Goal: Task Accomplishment & Management: Complete application form

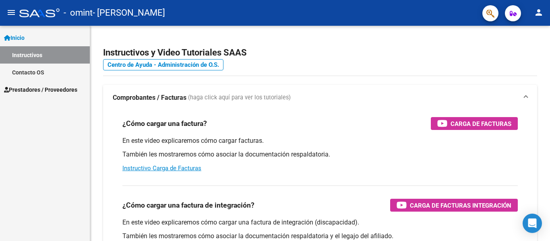
click at [43, 87] on span "Prestadores / Proveedores" at bounding box center [40, 89] width 73 height 9
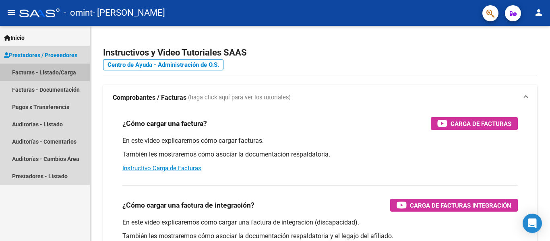
click at [45, 71] on link "Facturas - Listado/Carga" at bounding box center [45, 72] width 90 height 17
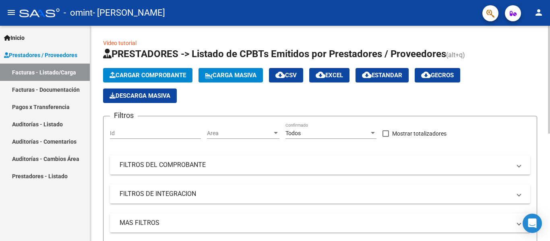
click at [150, 73] on span "Cargar Comprobante" at bounding box center [147, 75] width 76 height 7
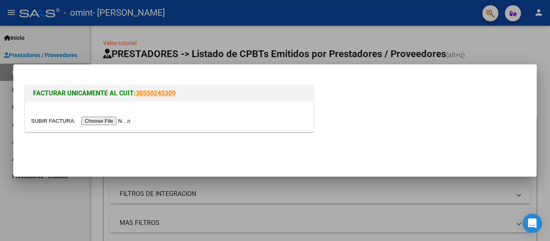
click at [112, 121] on input "file" at bounding box center [82, 121] width 102 height 8
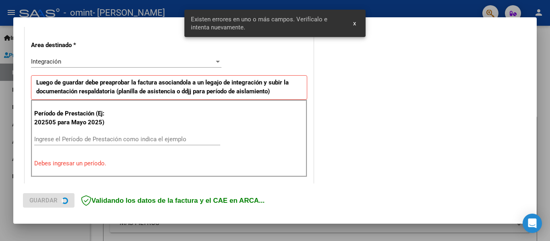
scroll to position [187, 0]
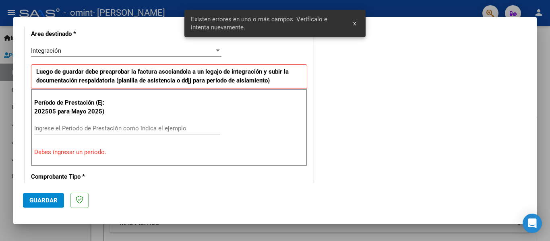
click at [61, 124] on div "Ingrese el Período de Prestación como indica el ejemplo" at bounding box center [127, 128] width 186 height 12
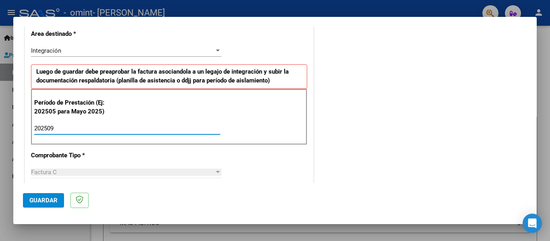
type input "202509"
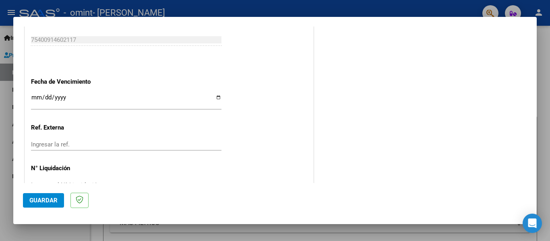
scroll to position [552, 0]
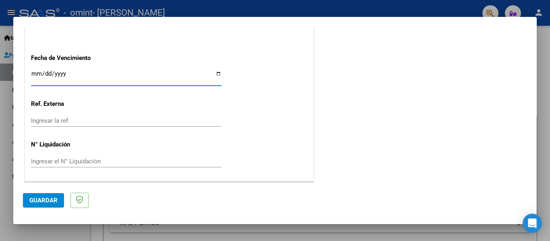
click at [35, 76] on input "Ingresar la fecha" at bounding box center [126, 76] width 190 height 13
click at [215, 73] on input "Ingresar la fecha" at bounding box center [126, 76] width 190 height 13
type input "[DATE]"
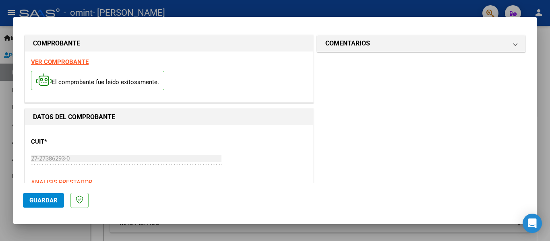
scroll to position [0, 0]
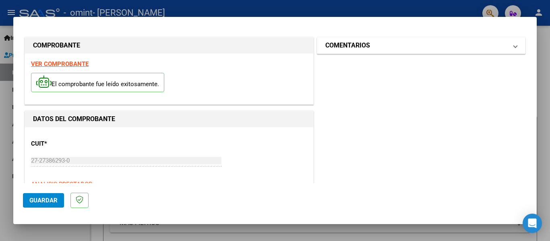
click at [500, 46] on mat-panel-title "COMENTARIOS" at bounding box center [416, 46] width 182 height 10
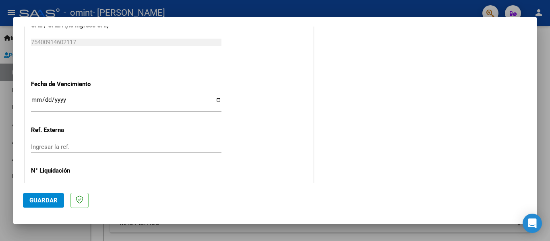
scroll to position [552, 0]
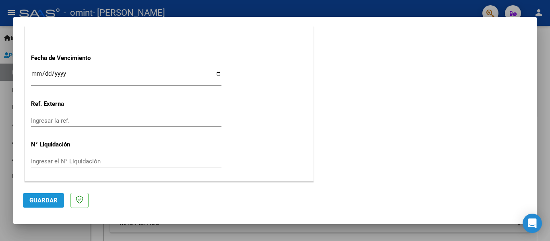
click at [35, 198] on span "Guardar" at bounding box center [43, 200] width 28 height 7
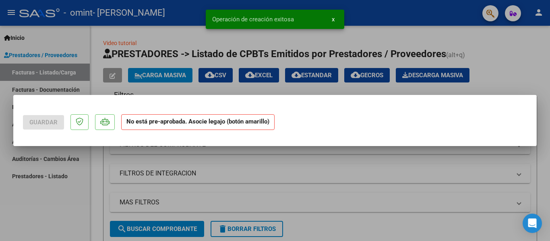
scroll to position [0, 0]
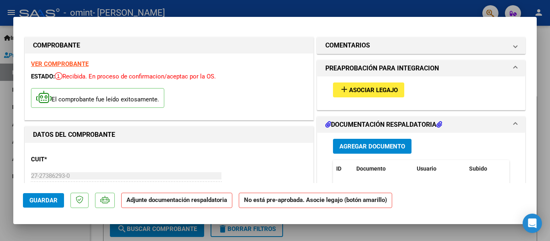
click at [375, 144] on span "Agregar Documento" at bounding box center [372, 146] width 66 height 7
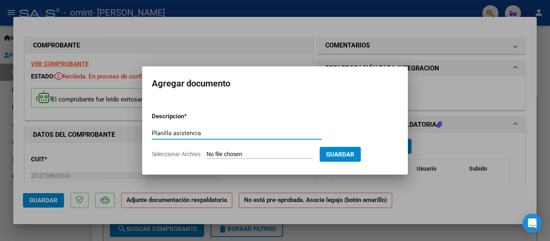
type input "Planilla asistencia"
click at [250, 148] on form "Descripcion * Planilla asistencia Escriba aquí una descripcion Seleccionar Arch…" at bounding box center [275, 135] width 246 height 59
click at [249, 151] on input "Seleccionar Archivo" at bounding box center [259, 155] width 107 height 8
type input "C:\fakepath\Planilla asistencia [PERSON_NAME] Septiembre.pdf"
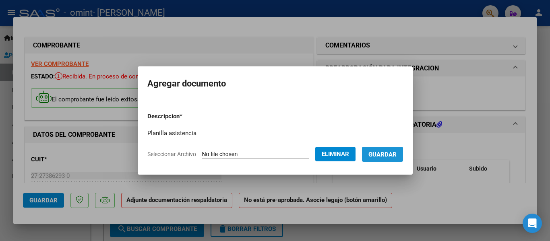
click at [392, 157] on span "Guardar" at bounding box center [382, 154] width 28 height 7
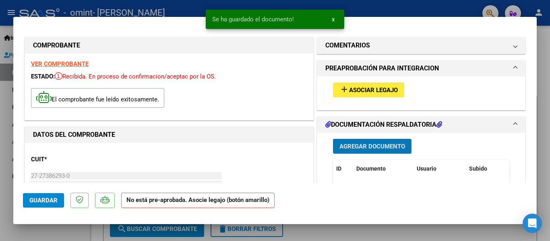
click at [365, 91] on span "Asociar Legajo" at bounding box center [373, 90] width 49 height 7
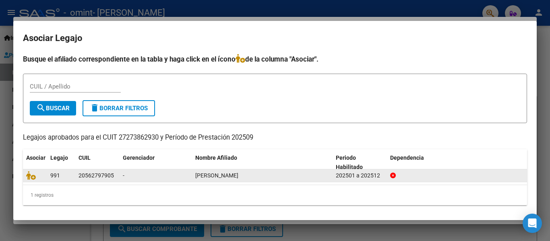
click at [102, 178] on div "20562797905" at bounding box center [95, 175] width 35 height 9
copy div "20562797905"
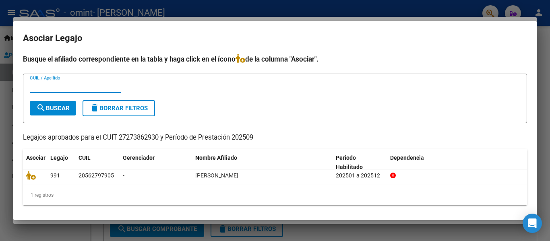
click at [38, 87] on input "CUIL / Apellido" at bounding box center [75, 86] width 91 height 7
paste input "20562797905"
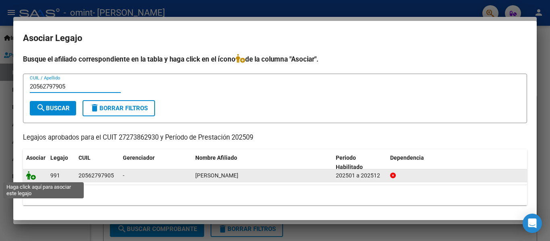
type input "20562797905"
click at [30, 173] on icon at bounding box center [31, 175] width 10 height 9
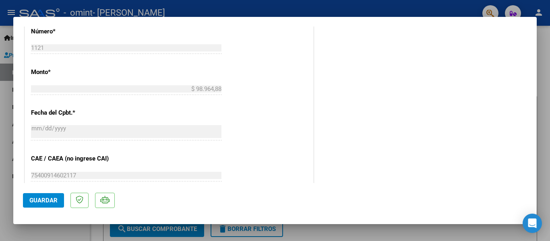
scroll to position [564, 0]
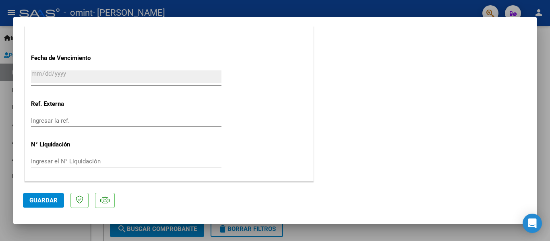
click at [37, 199] on span "Guardar" at bounding box center [43, 200] width 28 height 7
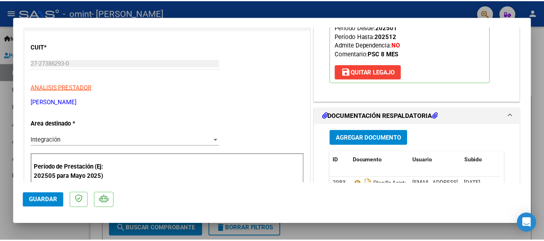
scroll to position [0, 0]
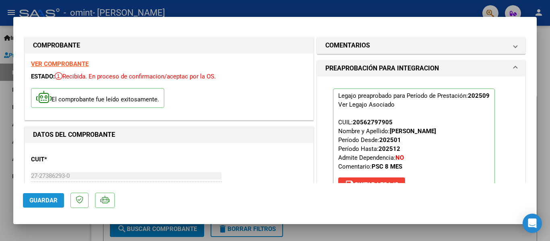
click at [55, 198] on span "Guardar" at bounding box center [43, 200] width 28 height 7
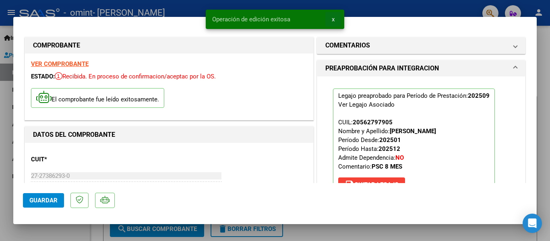
click at [335, 19] on button "x" at bounding box center [333, 19] width 16 height 14
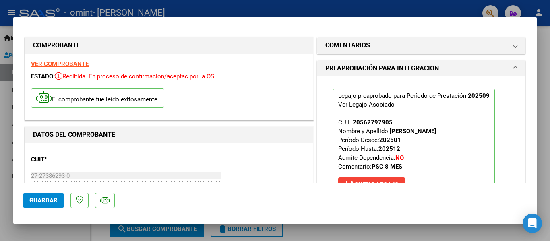
click at [337, 7] on div at bounding box center [275, 120] width 550 height 241
type input "$ 0,00"
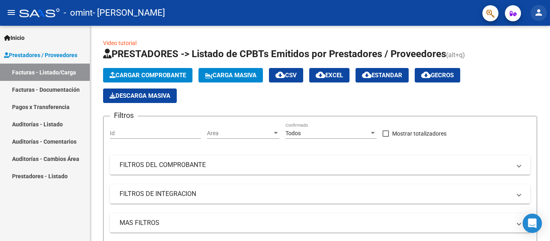
click at [538, 10] on mat-icon "person" at bounding box center [539, 13] width 10 height 10
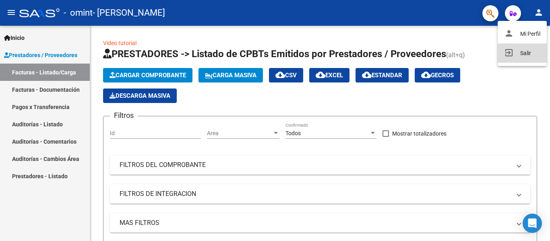
click at [525, 54] on button "exit_to_app Salir" at bounding box center [521, 52] width 49 height 19
